Goal: Check status: Check status

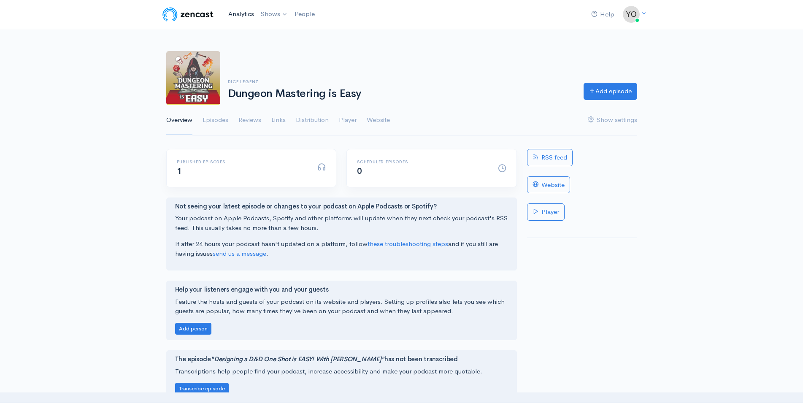
click at [239, 14] on link "Analytics" at bounding box center [241, 14] width 32 height 18
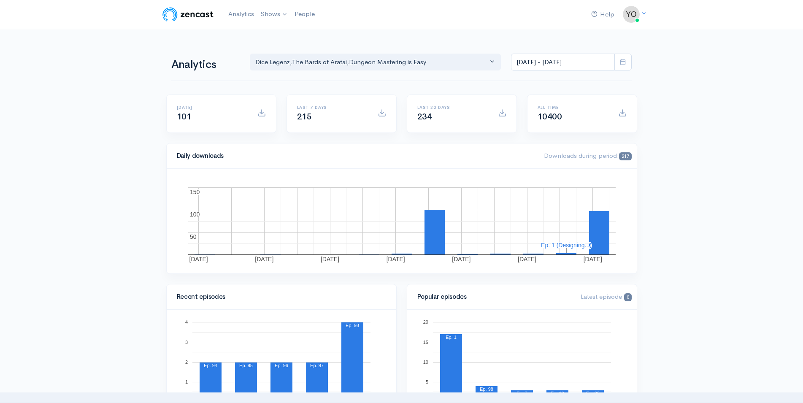
click at [624, 60] on icon at bounding box center [623, 62] width 6 height 6
click at [542, 168] on li "All time" at bounding box center [541, 172] width 59 height 13
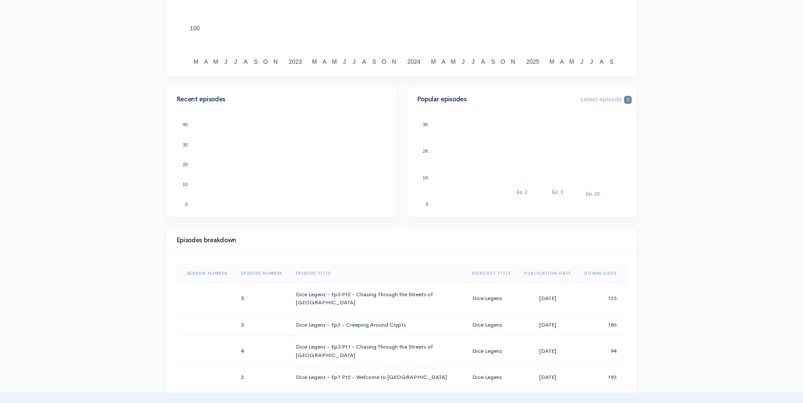
scroll to position [215, 0]
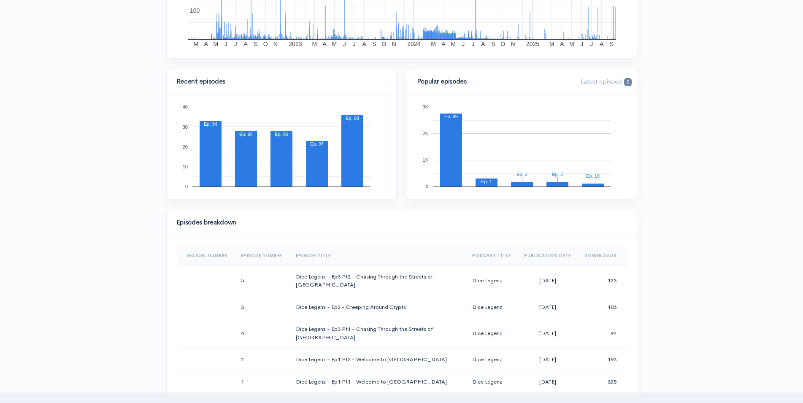
click at [595, 255] on th "Downloads" at bounding box center [602, 256] width 49 height 20
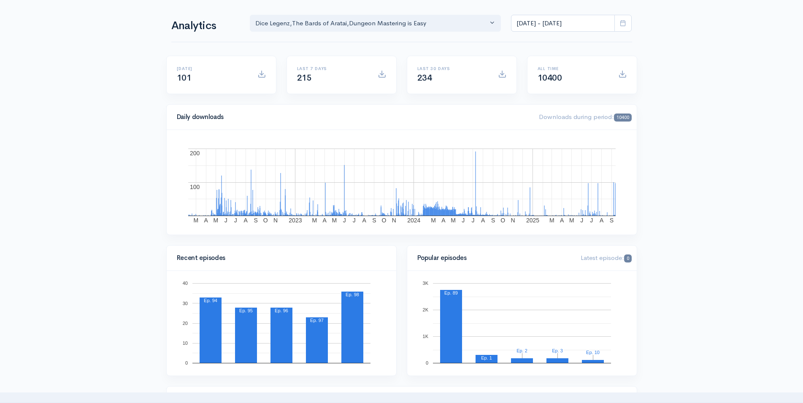
scroll to position [0, 0]
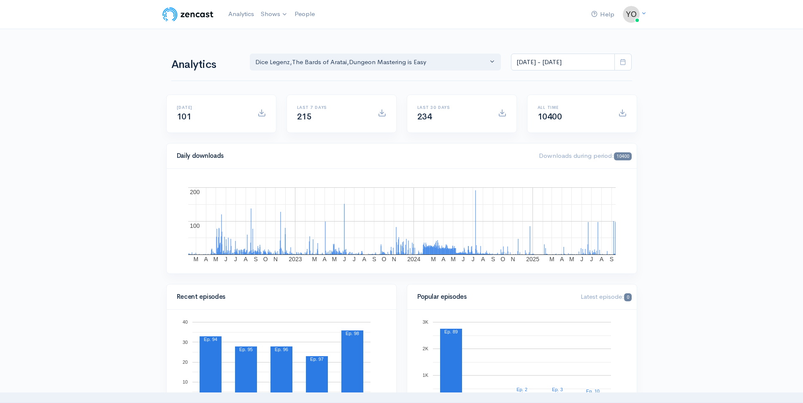
click at [624, 60] on icon at bounding box center [623, 62] width 6 height 6
click at [553, 130] on li "Last 30 days" at bounding box center [541, 133] width 59 height 13
type input "[DATE] - [DATE]"
